Goal: Transaction & Acquisition: Purchase product/service

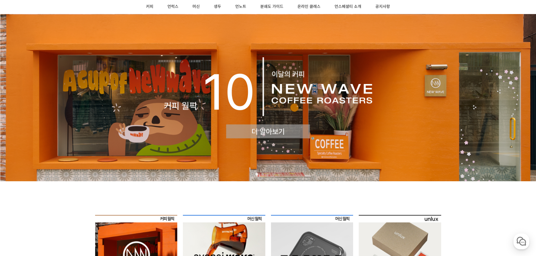
scroll to position [188, 0]
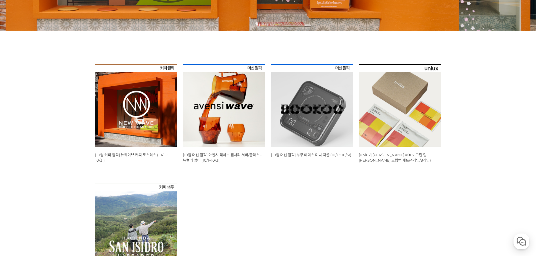
click at [135, 118] on img at bounding box center [136, 105] width 82 height 82
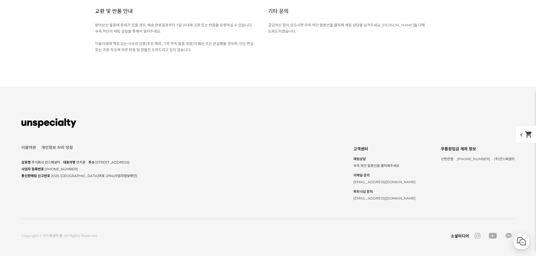
scroll to position [2628, 0]
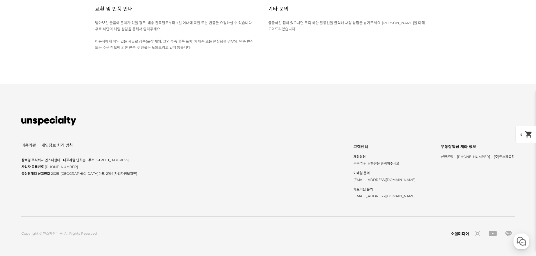
scroll to position [2816, 0]
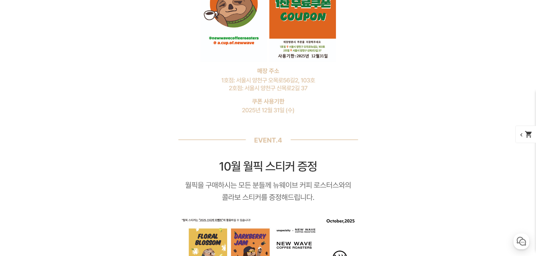
scroll to position [3379, 0]
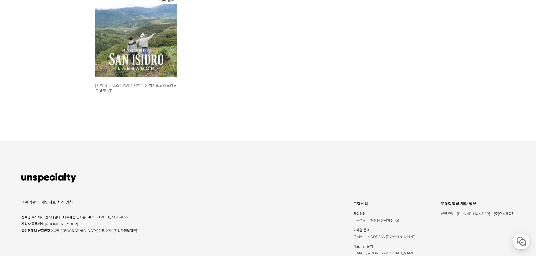
scroll to position [188, 0]
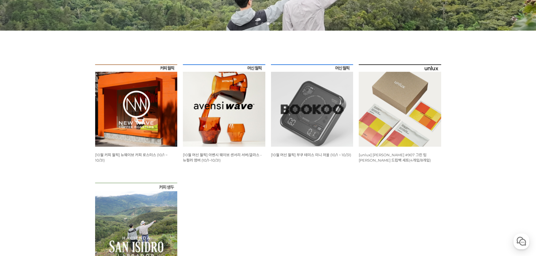
click at [206, 119] on img at bounding box center [224, 105] width 82 height 82
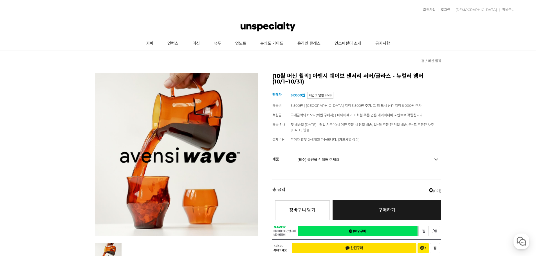
click at [321, 163] on select "- [필수] 옵션을 선택해 주세요 - ------------------- 웨이브 앰버 3종 세트 [품절] 사이클론 센서리 서버 앰버 [품절] …" at bounding box center [366, 159] width 151 height 11
